Goal: Information Seeking & Learning: Learn about a topic

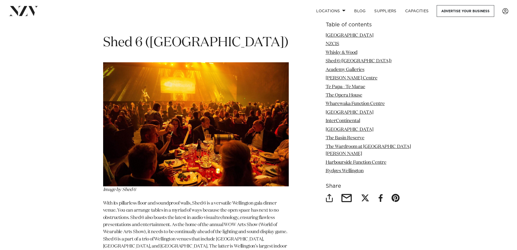
scroll to position [1358, 0]
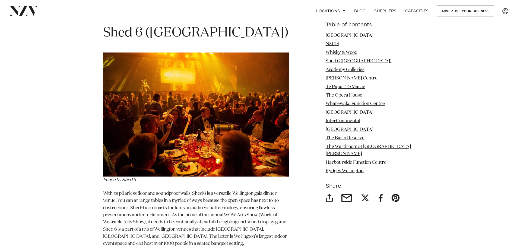
click at [197, 140] on img at bounding box center [196, 114] width 186 height 124
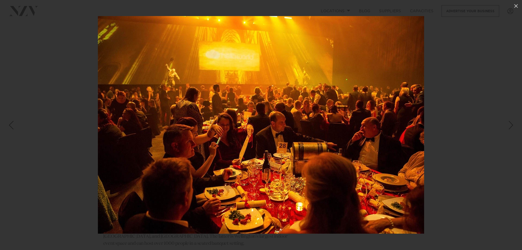
click at [404, 93] on img at bounding box center [261, 124] width 326 height 217
click at [487, 49] on div at bounding box center [261, 125] width 522 height 250
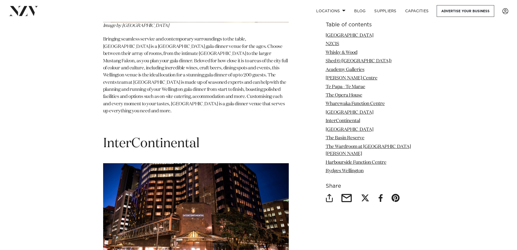
scroll to position [2934, 0]
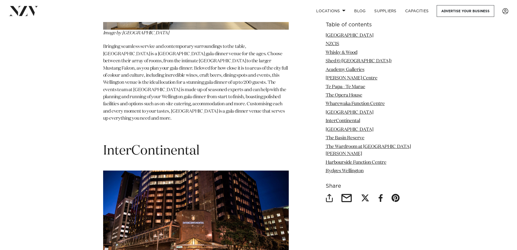
click at [180, 142] on h1 "InterContinental" at bounding box center [196, 150] width 186 height 17
click at [350, 119] on link "InterContinental" at bounding box center [343, 120] width 34 height 5
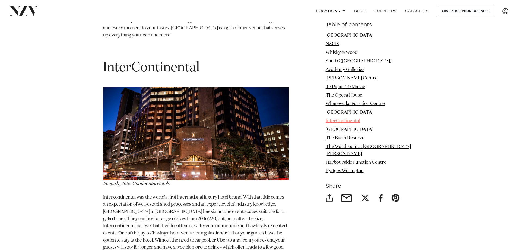
scroll to position [3018, 0]
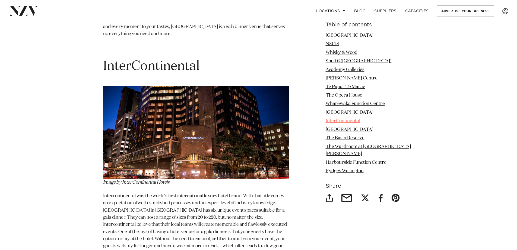
click at [340, 119] on link "InterContinental" at bounding box center [343, 120] width 34 height 5
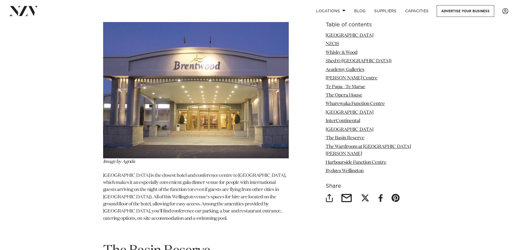
scroll to position [3317, 0]
